Goal: Information Seeking & Learning: Learn about a topic

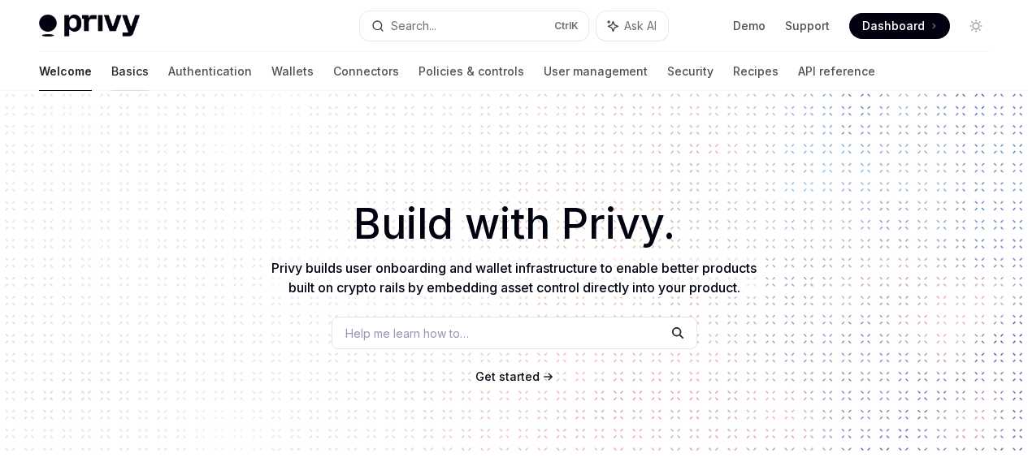
click at [111, 71] on link "Basics" at bounding box center [129, 71] width 37 height 39
type textarea "*"
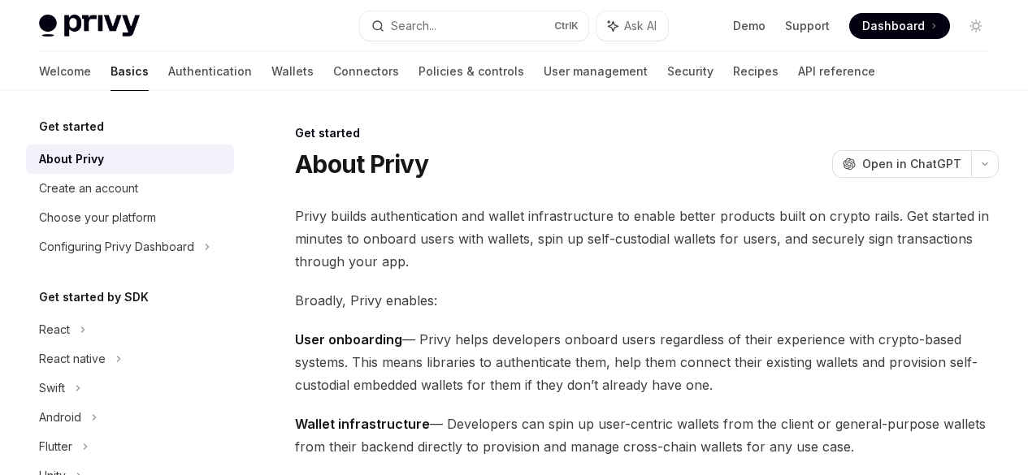
click at [297, 212] on span "Privy builds authentication and wallet infrastructure to enable better products…" at bounding box center [647, 239] width 704 height 68
click at [438, 243] on span "Privy builds authentication and wallet infrastructure to enable better products…" at bounding box center [647, 239] width 704 height 68
click at [299, 208] on span "Privy builds authentication and wallet infrastructure to enable better products…" at bounding box center [647, 239] width 704 height 68
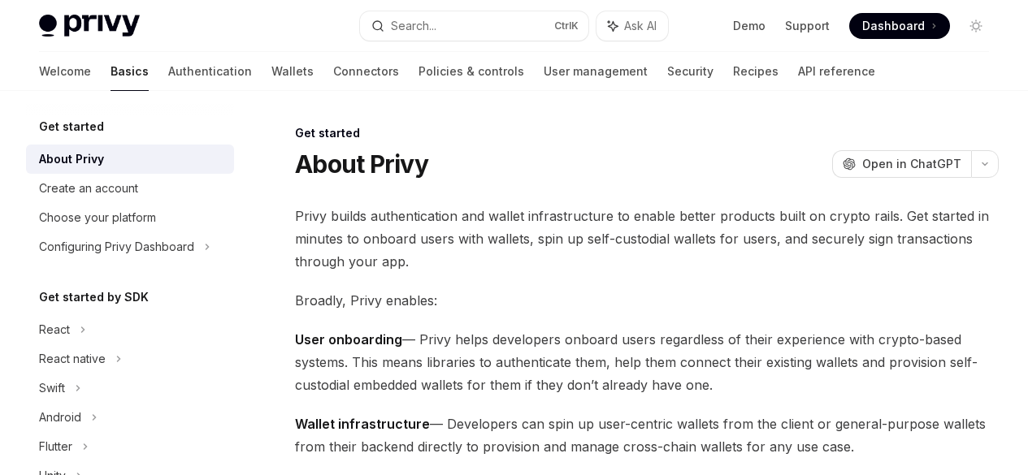
copy div "Privy builds authentication and wallet infrastructure to enable better products…"
drag, startPoint x: 297, startPoint y: 214, endPoint x: 566, endPoint y: 411, distance: 333.1
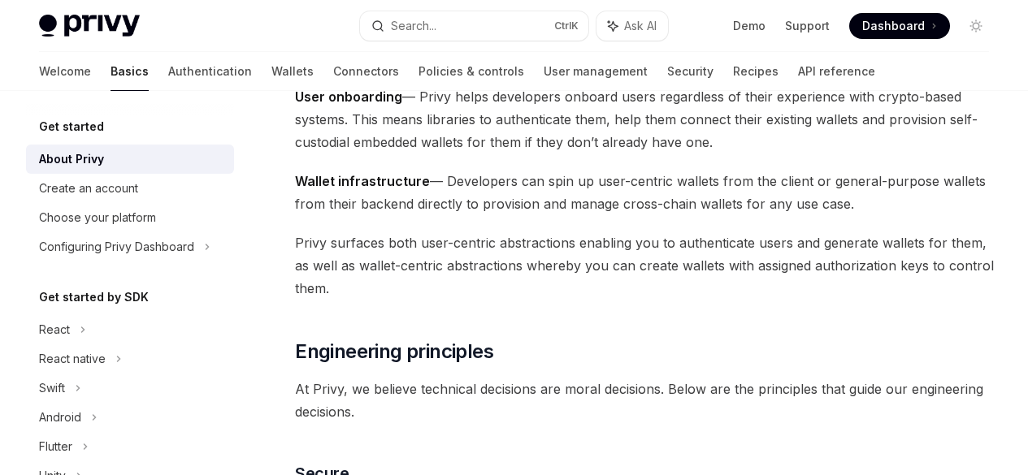
scroll to position [244, 0]
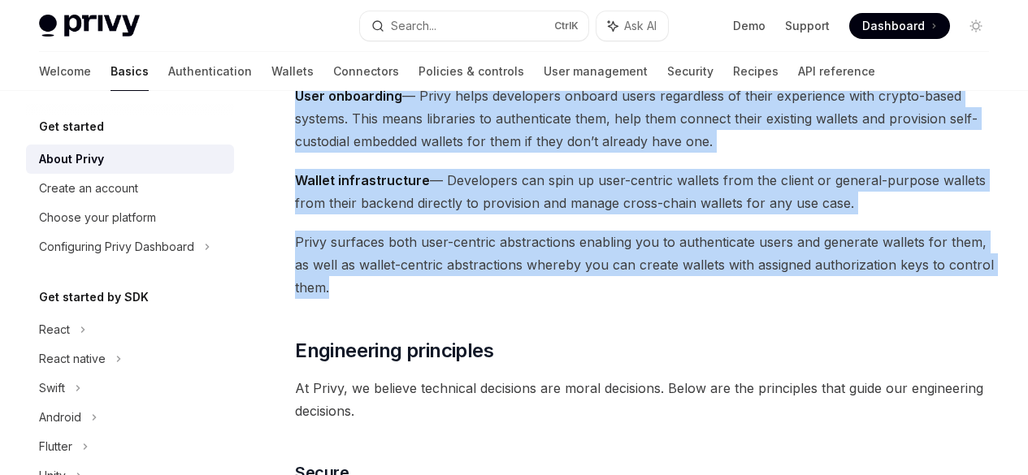
copy div "Privy builds authentication and wallet infrastructure to enable better products…"
